Goal: Task Accomplishment & Management: Manage account settings

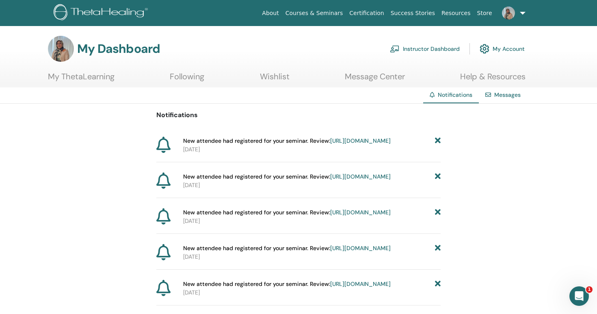
click at [360, 144] on link "[URL][DOMAIN_NAME]" at bounding box center [360, 140] width 61 height 7
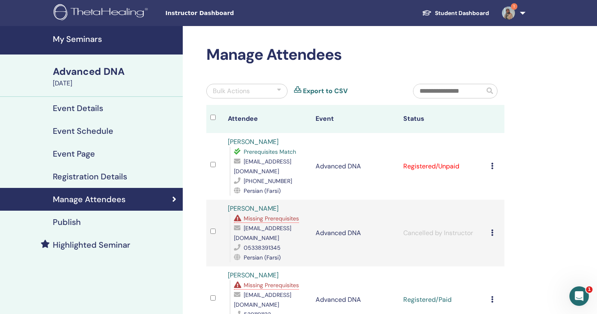
click at [492, 167] on icon at bounding box center [492, 165] width 2 height 6
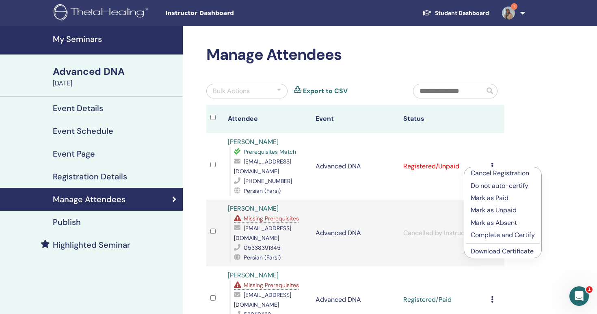
click at [490, 198] on p "Mark as Paid" at bounding box center [503, 198] width 64 height 10
